Goal: Information Seeking & Learning: Learn about a topic

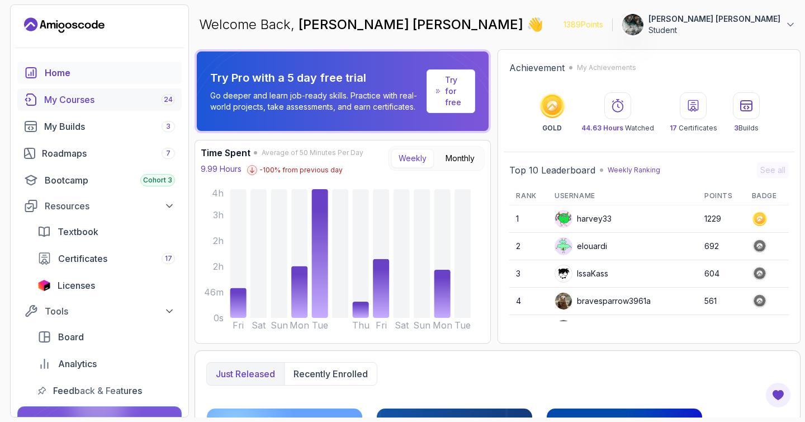
click at [93, 107] on link "My Courses 24" at bounding box center [99, 99] width 164 height 22
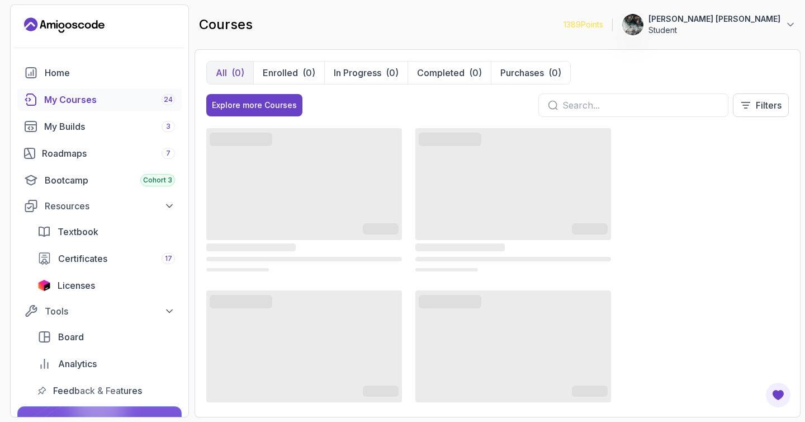
click at [350, 84] on div "All (0) Enrolled (0) In Progress (0) Completed (0) Purchases (0)" at bounding box center [388, 72] width 365 height 23
click at [353, 68] on p "In Progress" at bounding box center [358, 72] width 48 height 13
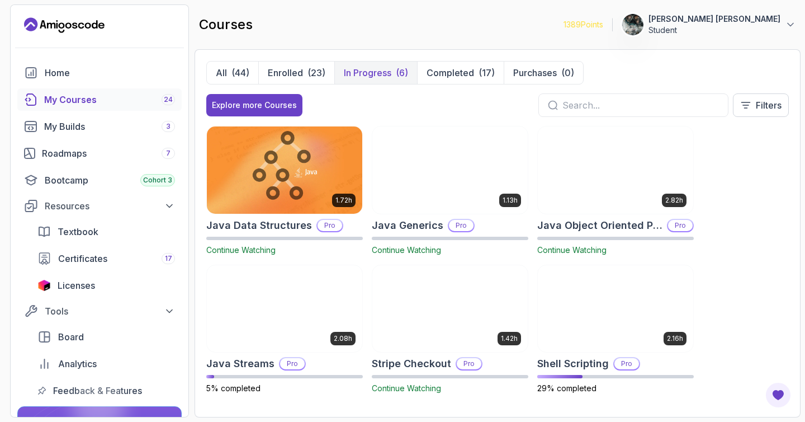
scroll to position [2, 0]
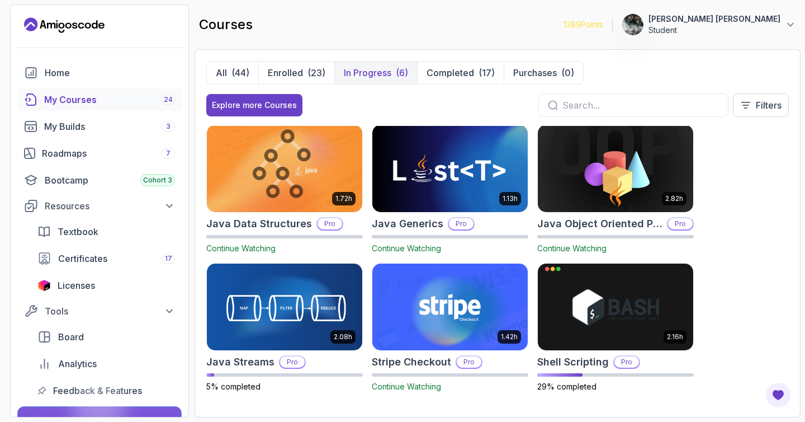
click at [757, 197] on div "1.72h Java Data Structures Pro Continue Watching 1.13h Java Generics Pro Contin…" at bounding box center [497, 266] width 583 height 280
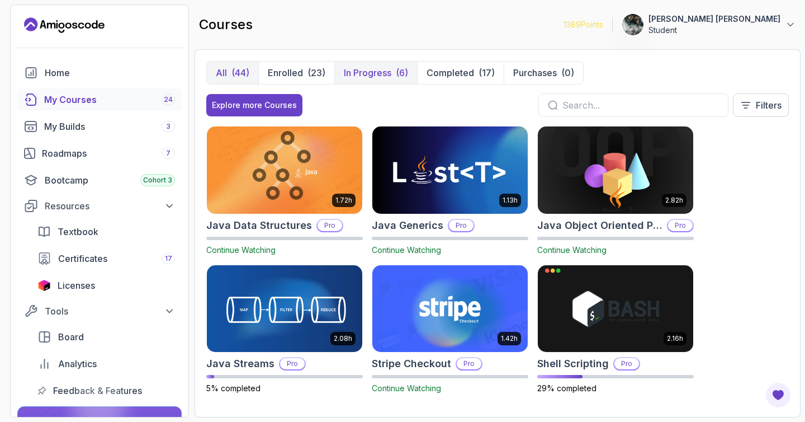
click at [239, 69] on div "(44)" at bounding box center [241, 72] width 18 height 13
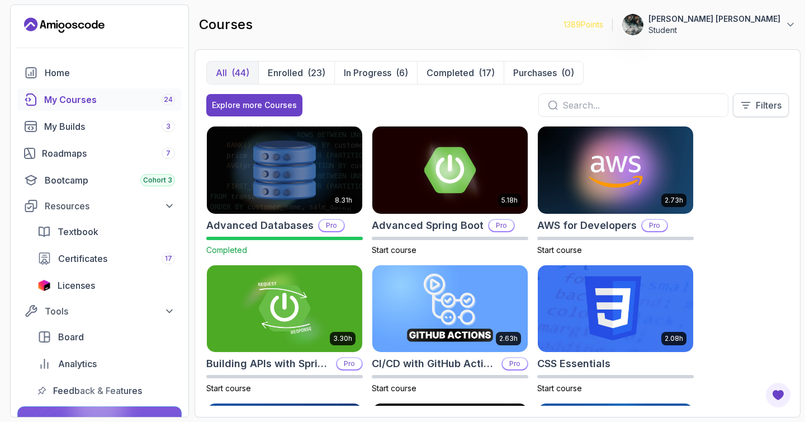
click at [776, 98] on button "Filters" at bounding box center [761, 104] width 56 height 23
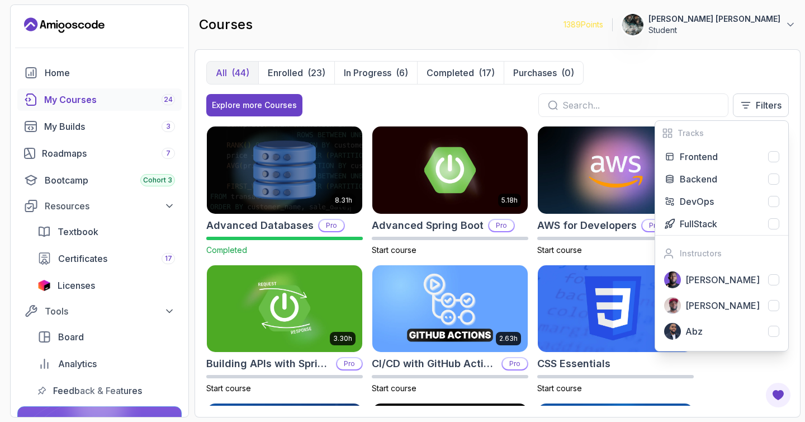
click at [690, 67] on div "All (44) Enrolled (23) In Progress (6) Completed (17) Purchases (0)" at bounding box center [497, 72] width 583 height 23
